Goal: Communication & Community: Answer question/provide support

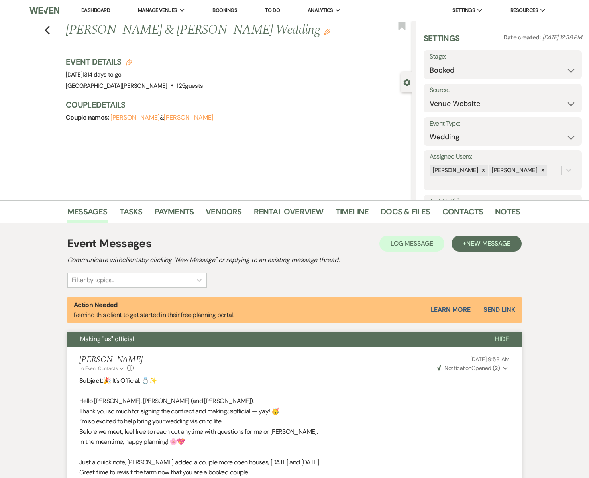
select select "5"
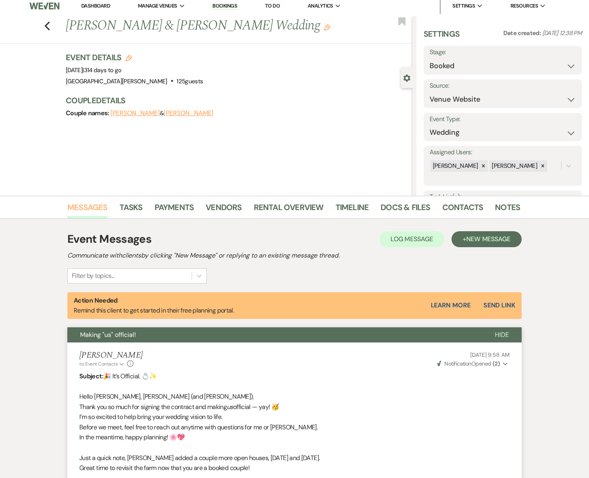
scroll to position [7, 0]
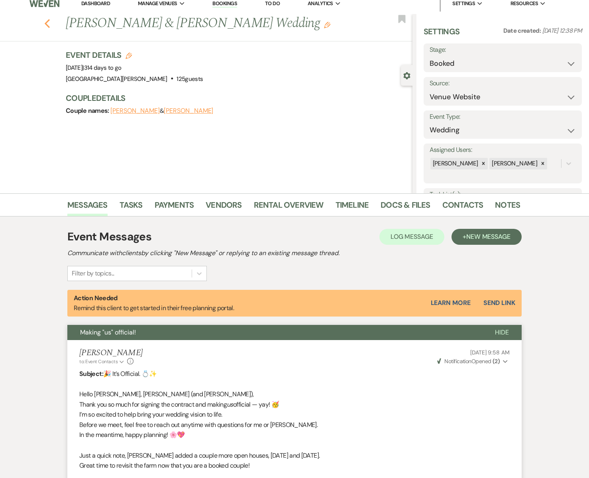
click at [48, 25] on use "button" at bounding box center [47, 23] width 5 height 9
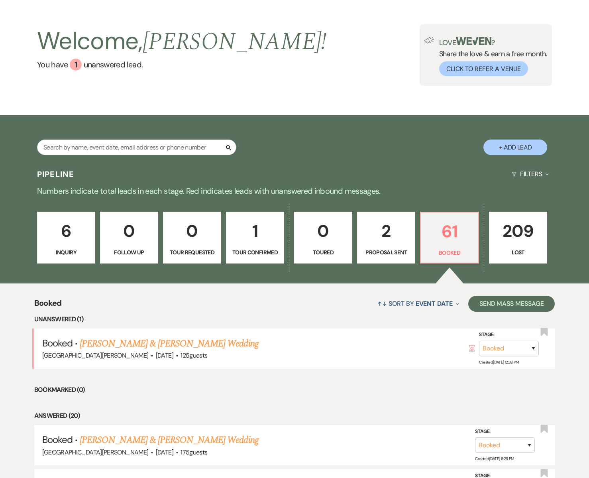
scroll to position [22, 0]
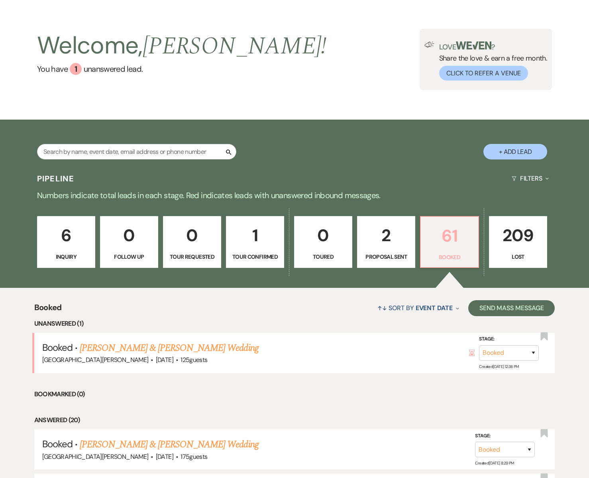
click at [458, 250] on link "61 Booked" at bounding box center [449, 242] width 59 height 52
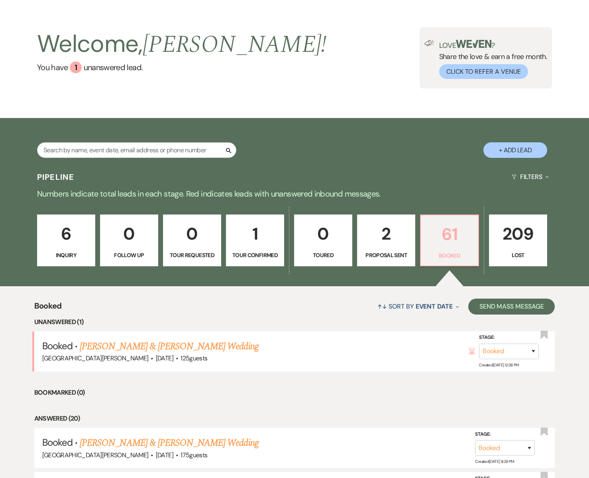
click at [456, 249] on link "61 Booked" at bounding box center [449, 240] width 59 height 52
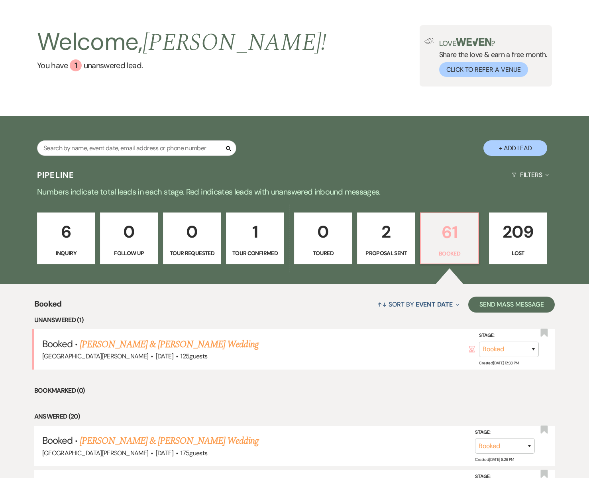
click at [447, 236] on p "61" at bounding box center [449, 232] width 48 height 27
click at [131, 344] on link "[PERSON_NAME] & [PERSON_NAME] Wedding" at bounding box center [169, 344] width 178 height 14
select select "5"
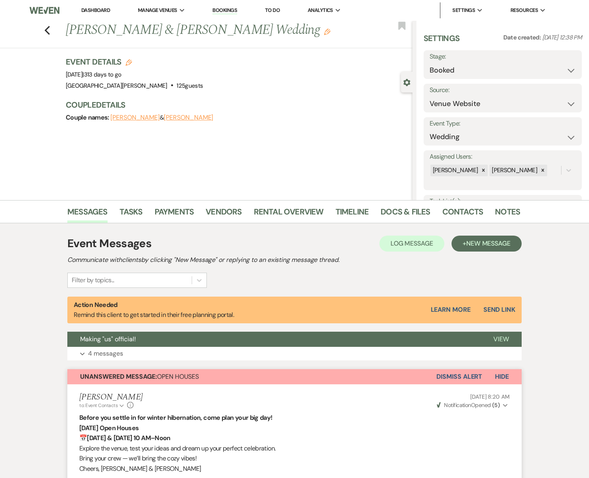
click at [454, 377] on button "Dismiss Alert" at bounding box center [459, 376] width 46 height 15
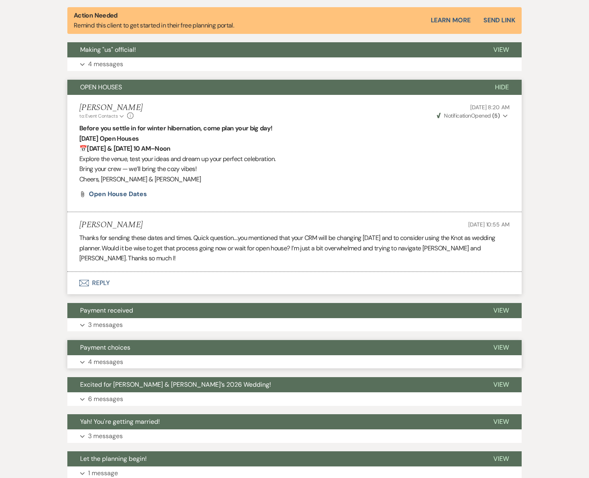
scroll to position [291, 0]
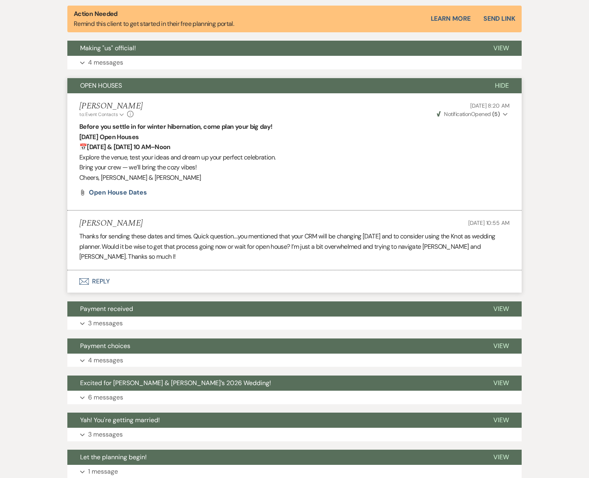
click at [86, 282] on icon "Envelope" at bounding box center [84, 281] width 10 height 6
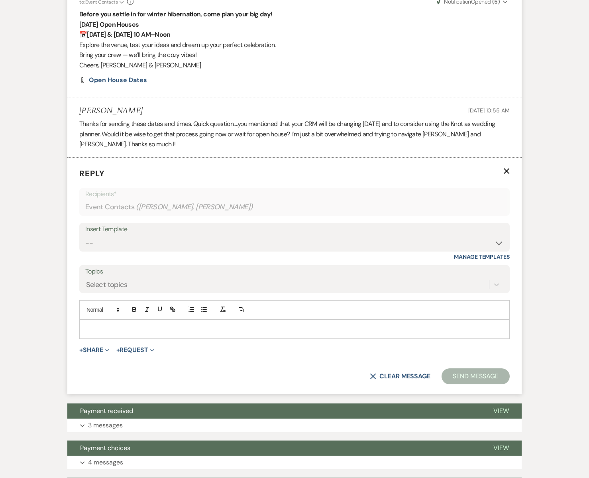
scroll to position [404, 0]
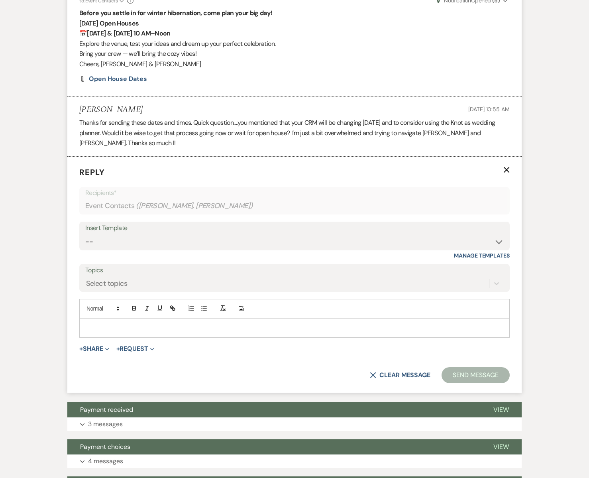
click at [105, 323] on p at bounding box center [294, 327] width 417 height 9
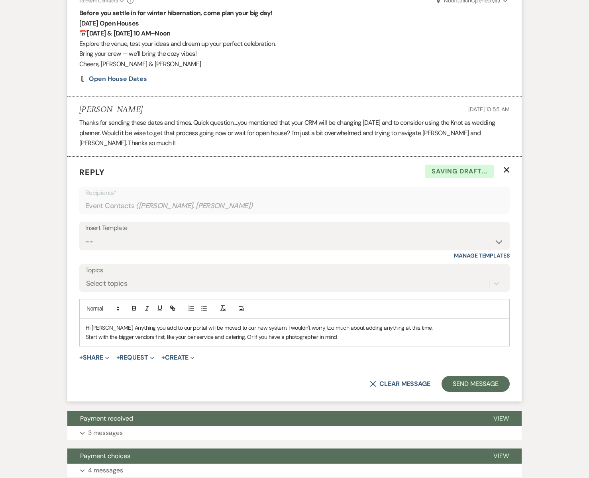
click at [317, 336] on p "Start with the bigger vendors first, like your bar service and catering. Or if …" at bounding box center [294, 336] width 417 height 9
click at [350, 335] on p "Start with the bigger vendors first, like your bar service and catering. Or if …" at bounding box center [294, 336] width 417 height 9
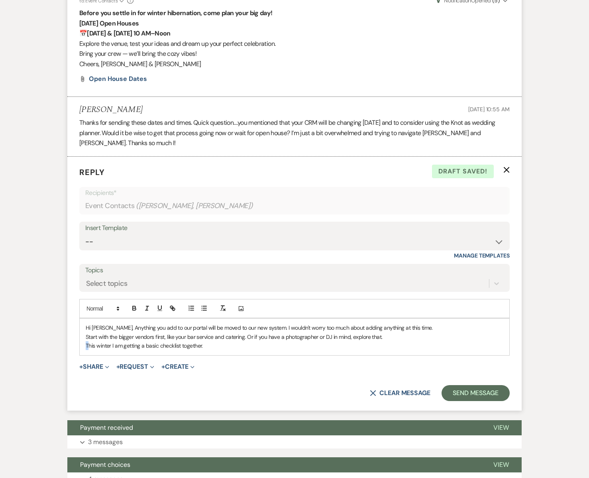
click at [86, 345] on p "This winter I am getting a basic checklist together." at bounding box center [294, 345] width 417 height 9
drag, startPoint x: 221, startPoint y: 345, endPoint x: 227, endPoint y: 345, distance: 6.4
click at [227, 345] on p "This is our 5th year, I finally feel seasoned in the business. his winter I am …" at bounding box center [294, 345] width 417 height 9
click at [221, 345] on p "This is our 5th year, I finally feel seasoned in the business. Over the winter …" at bounding box center [294, 345] width 417 height 9
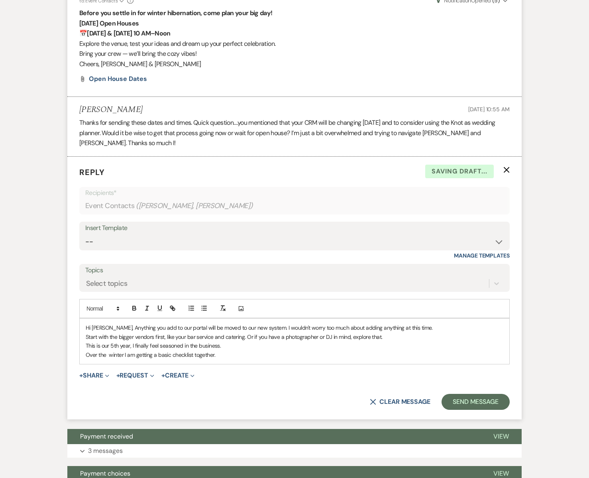
click at [214, 354] on p "Over the winter I am getting a basic checklist together." at bounding box center [294, 354] width 417 height 9
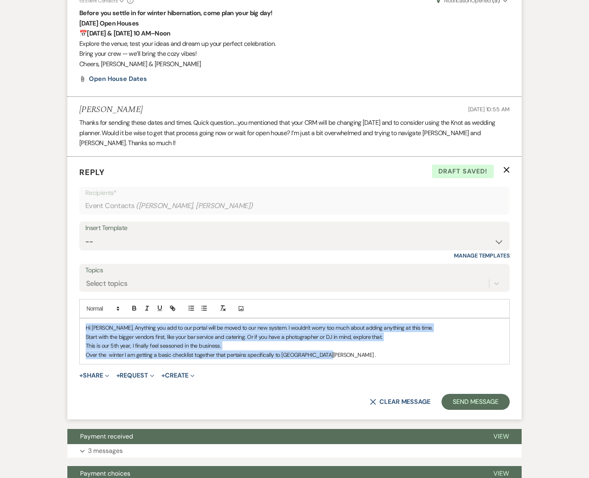
drag, startPoint x: 327, startPoint y: 354, endPoint x: 85, endPoint y: 328, distance: 243.2
click at [85, 328] on div "Hi [PERSON_NAME], Anything you add to our portal will be moved to our new syste…" at bounding box center [294, 340] width 429 height 45
copy div "Hi [PERSON_NAME], Anything you add to our portal will be moved to our new syste…"
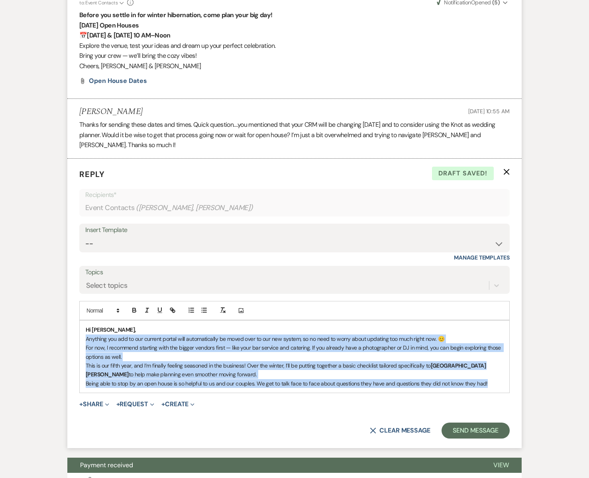
drag, startPoint x: 83, startPoint y: 338, endPoint x: 474, endPoint y: 387, distance: 394.2
click at [474, 387] on div "Hi [PERSON_NAME], Anything you add to our current portal will automatically be …" at bounding box center [294, 356] width 429 height 72
copy div "Anything you add to our current portal will automatically be moved over to our …"
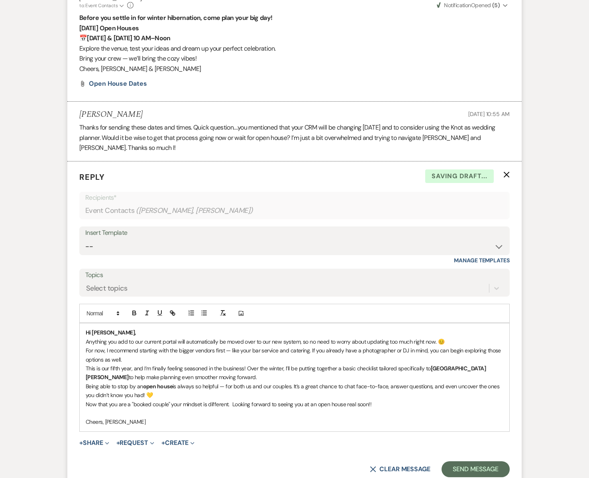
scroll to position [396, 0]
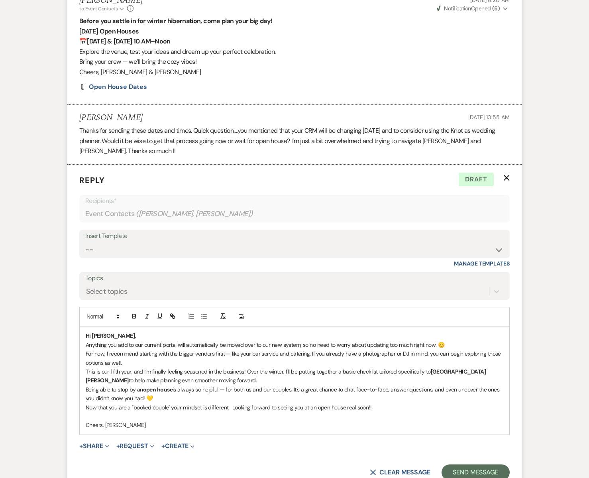
click at [129, 363] on p "For now, I recommend starting with the bigger vendors first — like your bar ser…" at bounding box center [294, 358] width 417 height 18
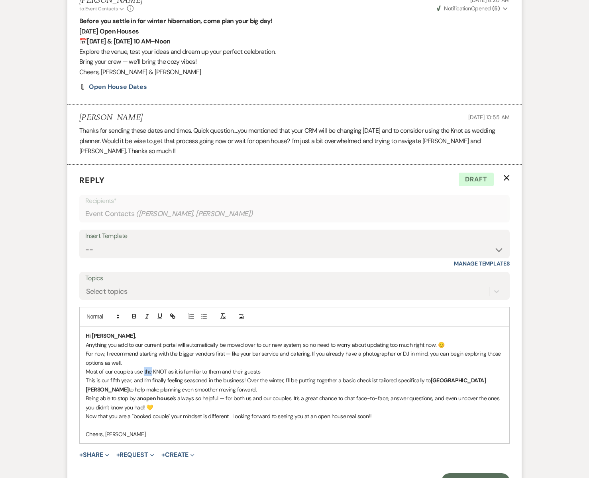
drag, startPoint x: 152, startPoint y: 372, endPoint x: 145, endPoint y: 373, distance: 7.3
click at [145, 373] on p "Most of our couples use the KNOT as it is familiar to them and their guests" at bounding box center [294, 371] width 417 height 9
click at [262, 372] on p "Most of our couples use THE KNOT as it is familiar to them and their guests" at bounding box center [294, 371] width 417 height 9
click at [373, 371] on p "Most of our couples use THE KNOT as it is familiar to them and their guests. I …" at bounding box center [294, 371] width 417 height 9
click at [363, 371] on p "Most of our couples use THE KNOT as it is familiar to them and their guests. I …" at bounding box center [294, 371] width 417 height 9
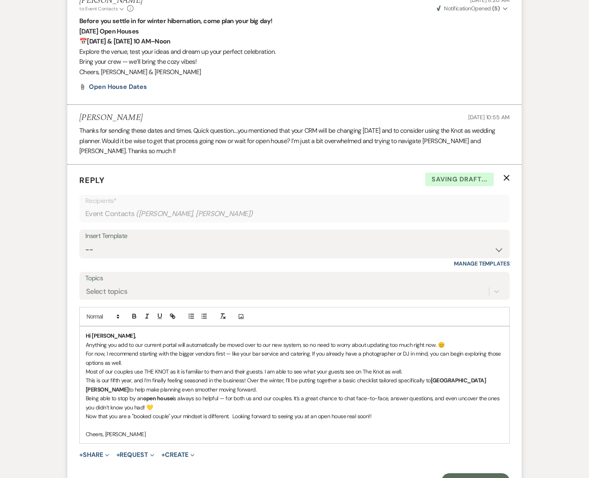
click at [411, 372] on p "Most of our couples use THE KNOT as it is familiar to them and their guests. I …" at bounding box center [294, 371] width 417 height 9
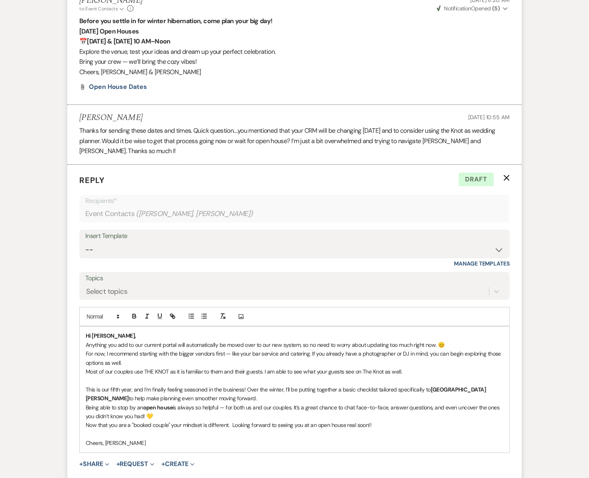
click at [384, 429] on div "Hi [PERSON_NAME], Anything you add to our current portal will automatically be …" at bounding box center [294, 388] width 429 height 125
click at [375, 425] on p "Now that you are a "booked couple" your mindset is different. Looking forward t…" at bounding box center [294, 424] width 417 height 9
drag, startPoint x: 399, startPoint y: 424, endPoint x: 391, endPoint y: 425, distance: 8.4
click at [391, 425] on p "Now that you are a "booked couple" your mindset is different. Looking forward t…" at bounding box center [294, 424] width 417 height 9
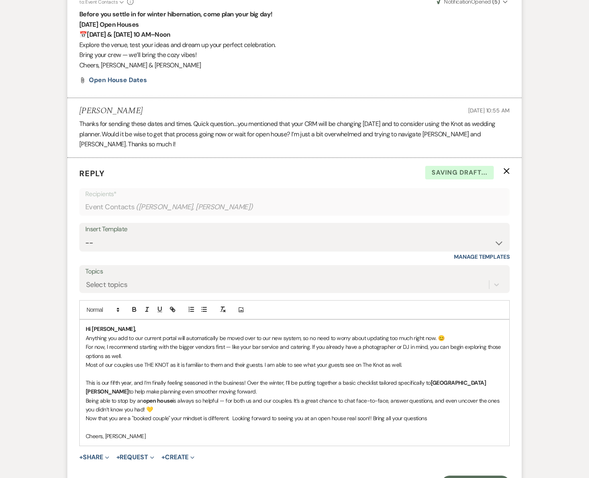
click at [427, 419] on p "Now that you are a "booked couple" your mindset is different. Looking forward t…" at bounding box center [294, 417] width 417 height 9
click at [170, 346] on p "For now, I recommend starting with the bigger vendors first — like your bar ser…" at bounding box center [294, 351] width 417 height 18
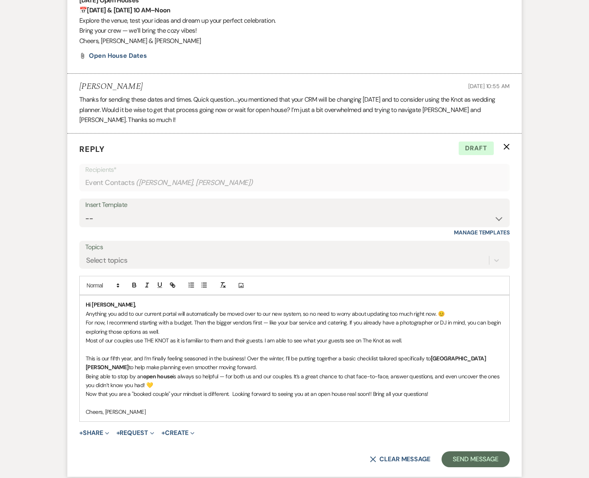
scroll to position [426, 0]
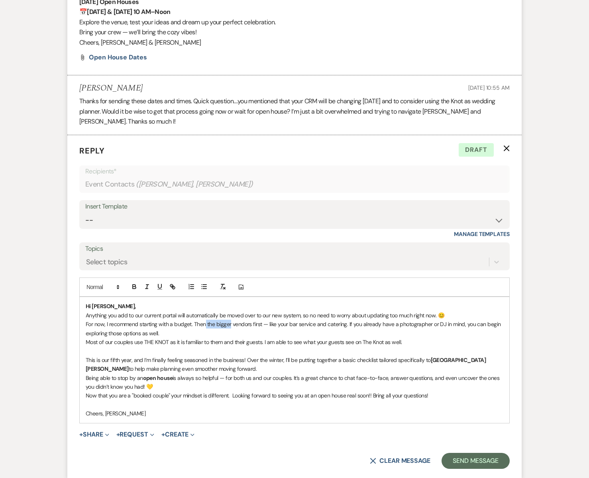
drag, startPoint x: 231, startPoint y: 321, endPoint x: 206, endPoint y: 325, distance: 25.4
click at [206, 325] on p "For now, I recommend starting with a budget. Then the bigger vendors first — li…" at bounding box center [294, 328] width 417 height 18
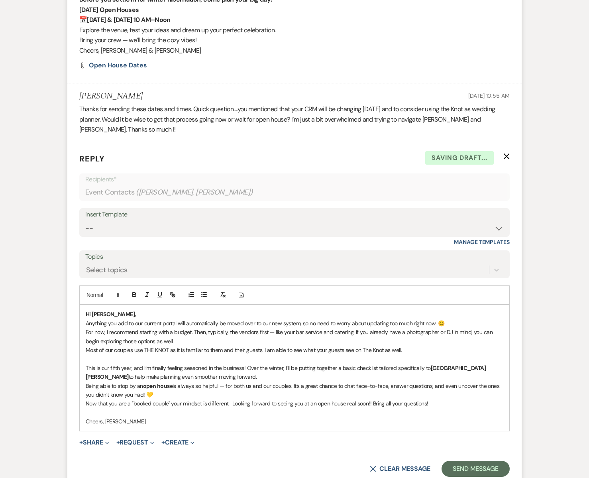
scroll to position [417, 0]
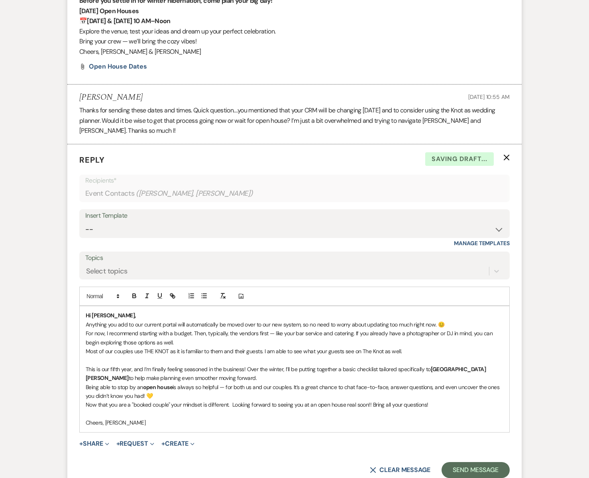
click at [258, 333] on p "For now, I recommend starting with a budget. Then, typically, the vendors first…" at bounding box center [294, 338] width 417 height 18
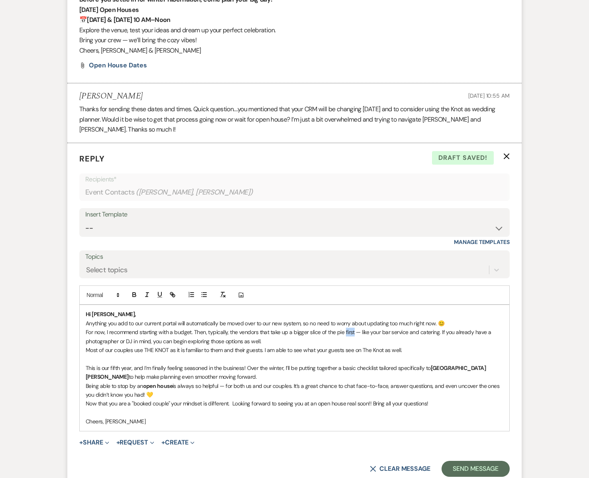
drag, startPoint x: 353, startPoint y: 332, endPoint x: 343, endPoint y: 333, distance: 10.0
click at [343, 333] on p "For now, I recommend starting with a budget. Then, typically, the vendors that …" at bounding box center [294, 336] width 417 height 18
click at [202, 378] on p "This is our fifth year, and I’m finally feeling seasoned in the business! Over …" at bounding box center [294, 372] width 417 height 18
click at [170, 394] on p "Being able to stop by an open house is always so helpful — for both us and our …" at bounding box center [294, 390] width 417 height 18
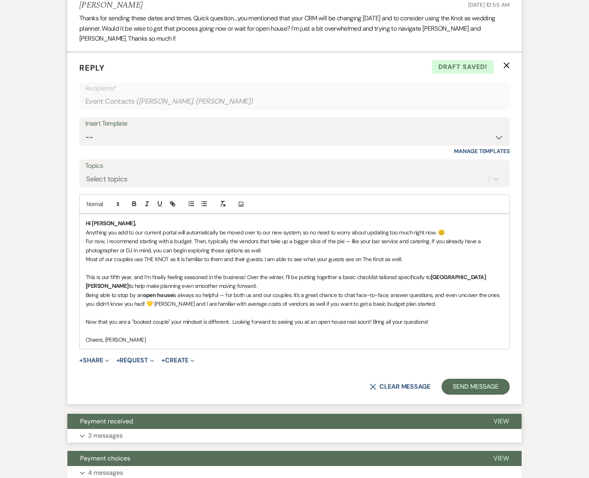
scroll to position [514, 0]
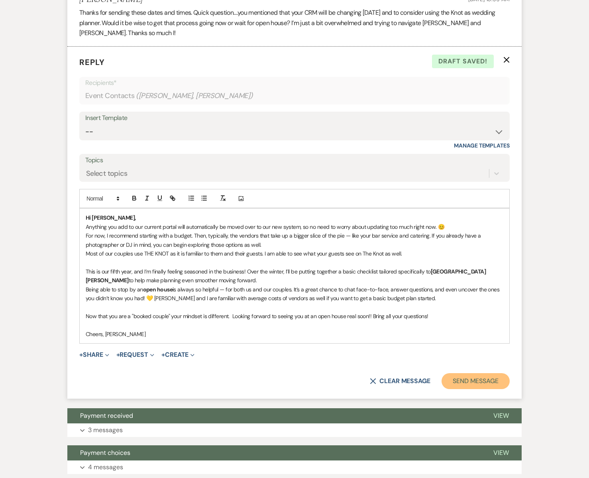
click at [472, 382] on button "Send Message" at bounding box center [475, 381] width 68 height 16
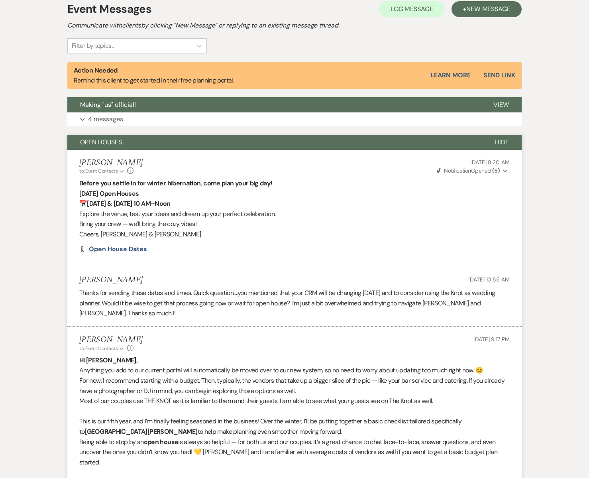
scroll to position [243, 0]
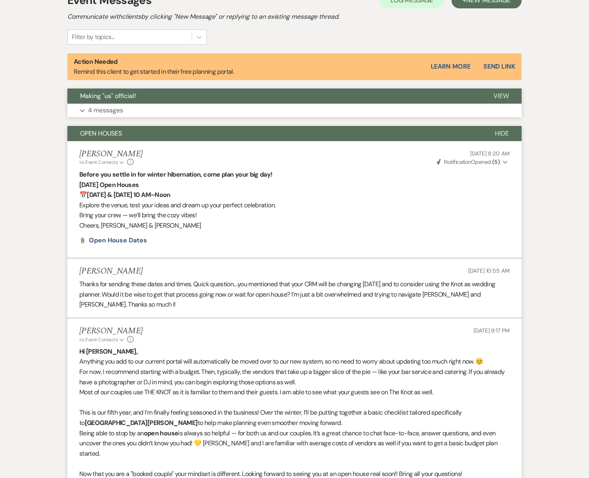
click at [289, 108] on button "Expand 4 messages" at bounding box center [294, 111] width 454 height 14
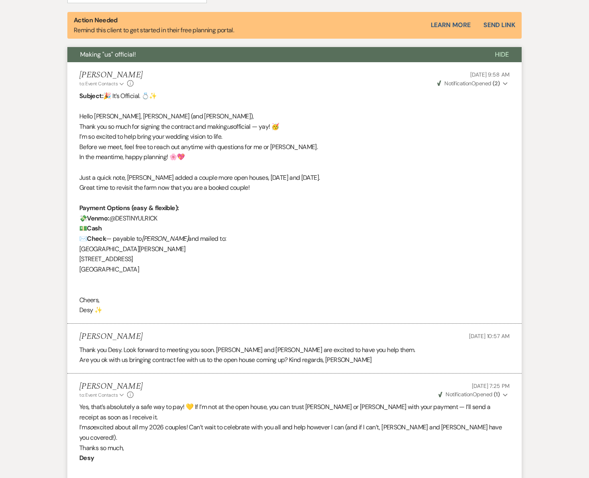
scroll to position [0, 0]
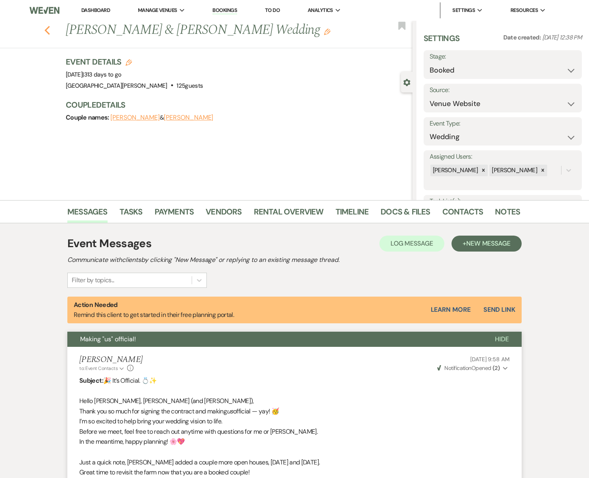
click at [46, 28] on icon "Previous" at bounding box center [47, 30] width 6 height 10
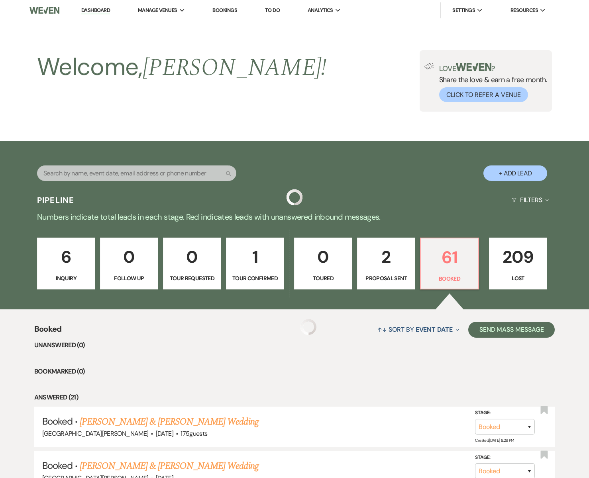
scroll to position [25, 0]
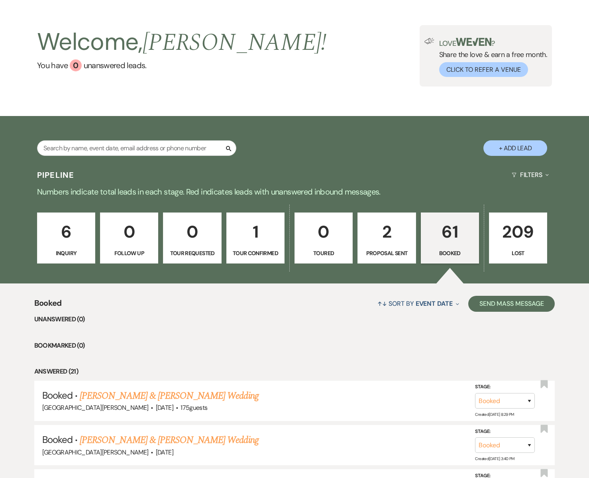
click at [423, 251] on link "61 Booked" at bounding box center [450, 237] width 58 height 51
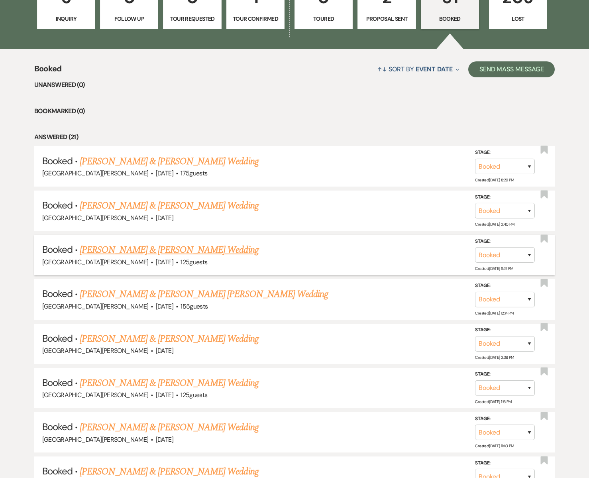
scroll to position [259, 0]
click at [206, 249] on link "[PERSON_NAME] & [PERSON_NAME] Wedding" at bounding box center [169, 250] width 178 height 14
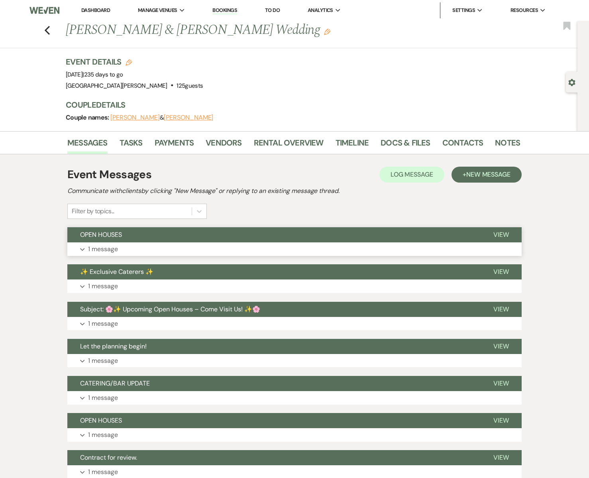
click at [244, 242] on button "Expand 1 message" at bounding box center [294, 249] width 454 height 14
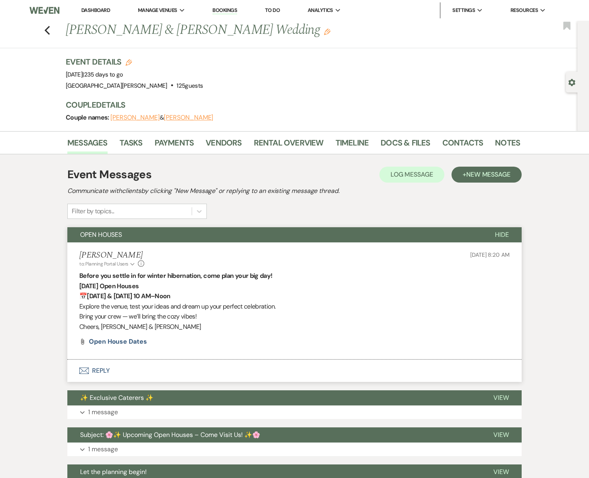
scroll to position [2, 0]
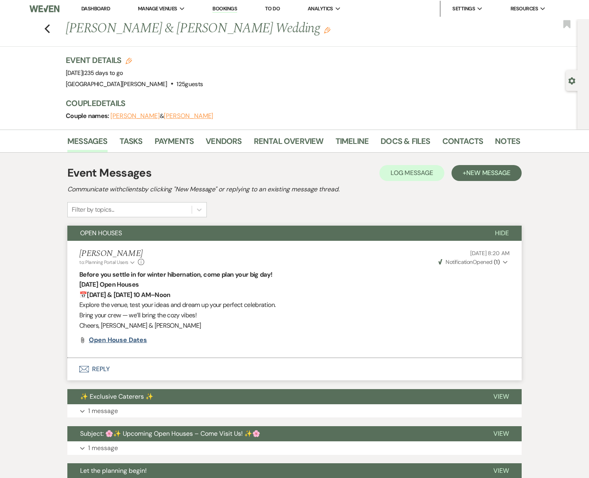
click at [112, 341] on span "Open House dates" at bounding box center [118, 339] width 58 height 8
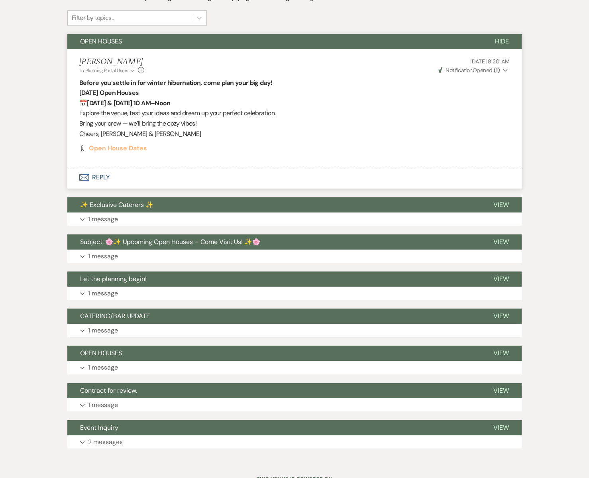
scroll to position [227, 0]
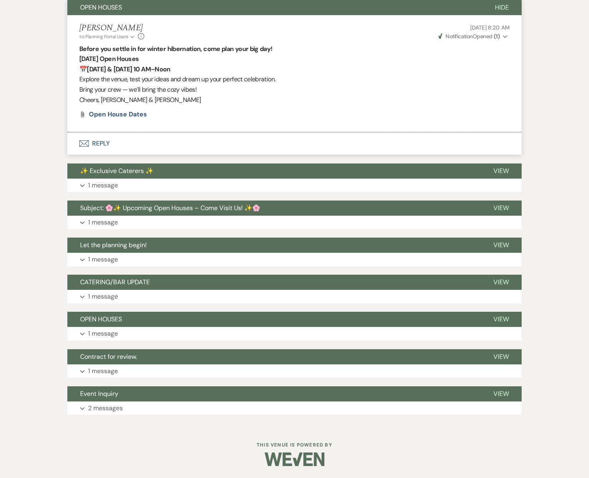
click at [544, 29] on div "Messages Tasks Payments Vendors Rental Overview Timeline Docs & Files Contacts …" at bounding box center [294, 165] width 589 height 523
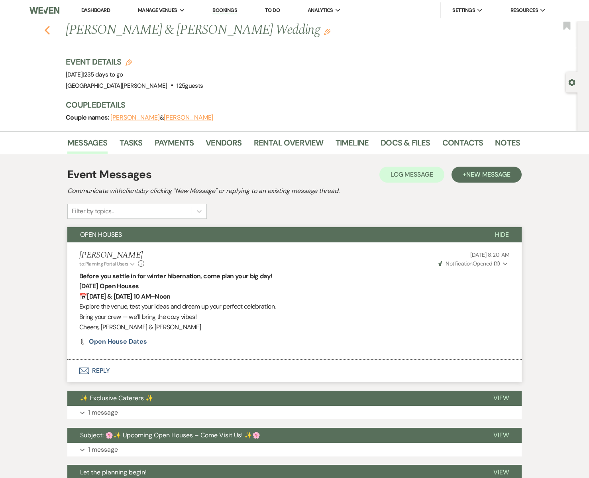
click at [47, 30] on icon "Previous" at bounding box center [47, 30] width 6 height 10
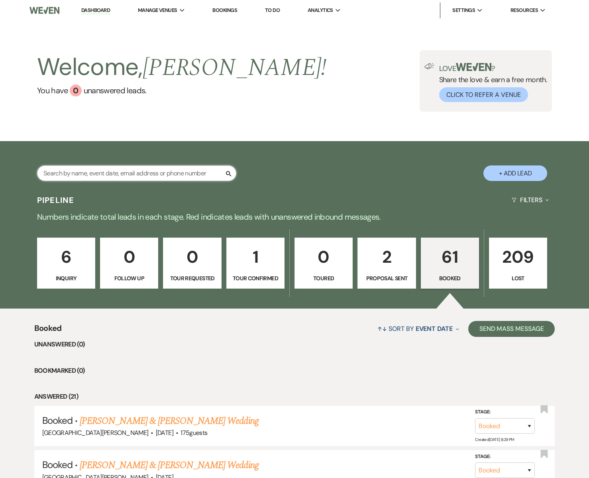
click at [194, 172] on input "text" at bounding box center [136, 173] width 199 height 16
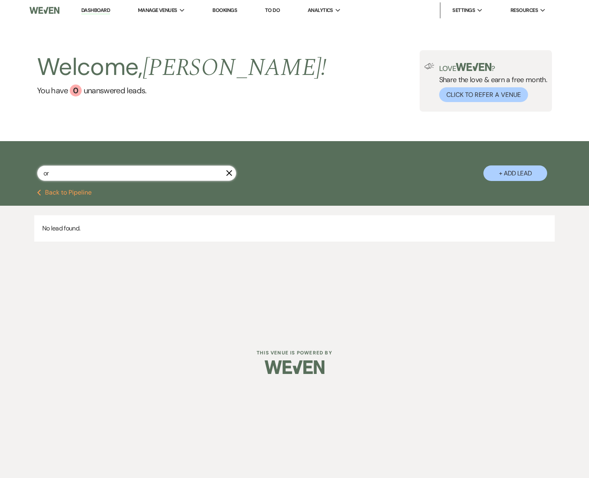
type input "o"
